Goal: Navigation & Orientation: Find specific page/section

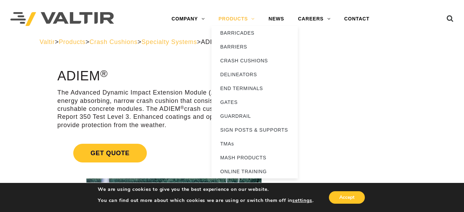
click at [244, 17] on link "PRODUCTS" at bounding box center [237, 19] width 50 height 14
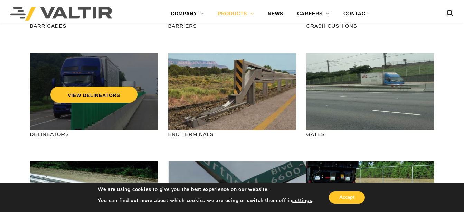
scroll to position [173, 0]
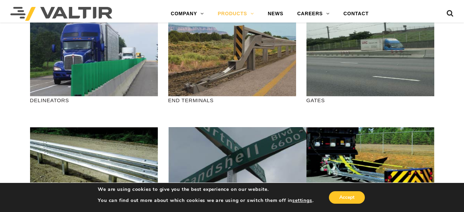
drag, startPoint x: 165, startPoint y: 97, endPoint x: 10, endPoint y: 102, distance: 154.9
click at [164, 96] on div "VIEW END TERMINALS END TERMINALS" at bounding box center [232, 66] width 138 height 95
drag, startPoint x: 164, startPoint y: 96, endPoint x: 160, endPoint y: 104, distance: 8.2
click at [160, 104] on div "VIEW DELINEATORS DELINEATORS" at bounding box center [94, 66] width 138 height 95
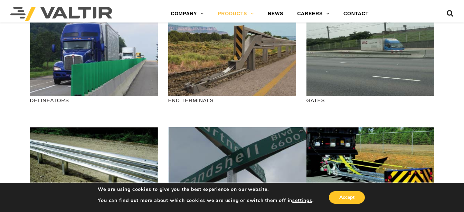
drag, startPoint x: 163, startPoint y: 96, endPoint x: 21, endPoint y: 108, distance: 141.8
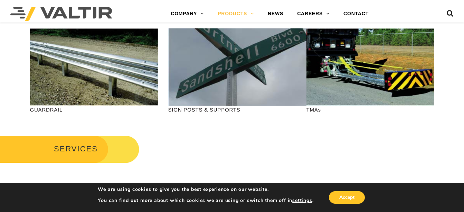
scroll to position [242, 0]
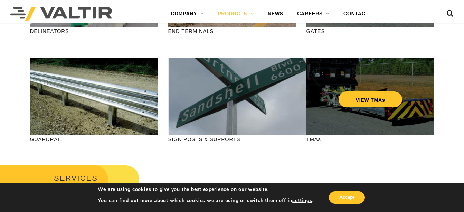
click at [379, 118] on div "VIEW TMAs" at bounding box center [371, 96] width 128 height 77
click at [372, 103] on link "VIEW TMAs" at bounding box center [370, 99] width 64 height 16
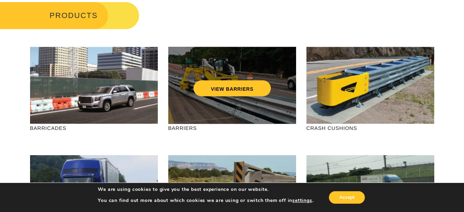
scroll to position [0, 0]
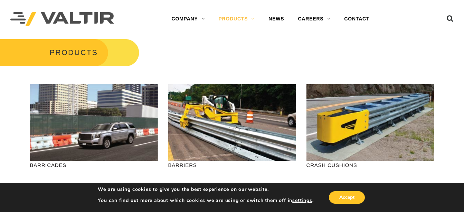
click at [264, 39] on div "PRODUCTS" at bounding box center [232, 57] width 464 height 39
drag, startPoint x: 264, startPoint y: 39, endPoint x: 242, endPoint y: 31, distance: 23.6
click at [243, 32] on div "Menu COMPANY ABOUT VALTIR OUR HISTORY RENTALS INTERNATIONAL PRODUCTS BARRICADES…" at bounding box center [270, 19] width 271 height 38
click at [239, 27] on div "Menu COMPANY ABOUT VALTIR OUR HISTORY RENTALS INTERNATIONAL PRODUCTS BARRICADES…" at bounding box center [270, 19] width 271 height 38
drag, startPoint x: 239, startPoint y: 27, endPoint x: 209, endPoint y: 49, distance: 37.3
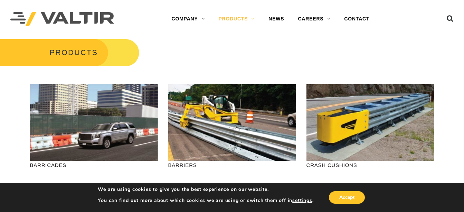
click at [209, 49] on div "PRODUCTS" at bounding box center [232, 57] width 464 height 39
click at [323, 21] on link "CAREERS" at bounding box center [314, 19] width 46 height 14
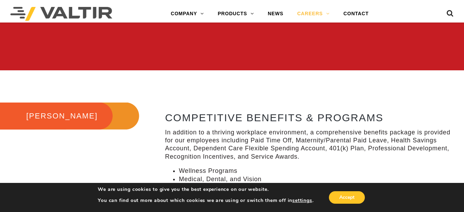
scroll to position [311, 0]
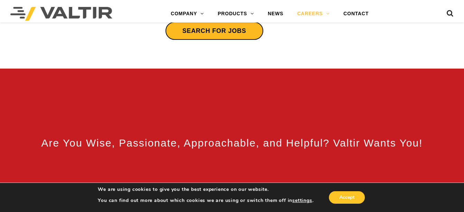
click at [206, 39] on link "Search for jobs" at bounding box center [214, 30] width 99 height 19
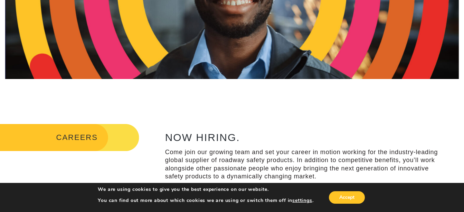
scroll to position [0, 0]
